Goal: Navigation & Orientation: Find specific page/section

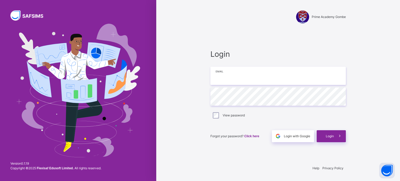
click at [218, 77] on input "email" at bounding box center [277, 76] width 135 height 18
click at [296, 143] on div "Login Email Password View password Forgot your password? Click here Login with …" at bounding box center [278, 95] width 146 height 131
click at [291, 139] on div "Login with Google" at bounding box center [293, 136] width 42 height 12
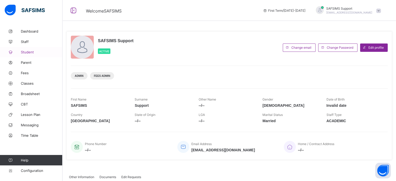
click at [29, 53] on span "Student" at bounding box center [42, 52] width 42 height 4
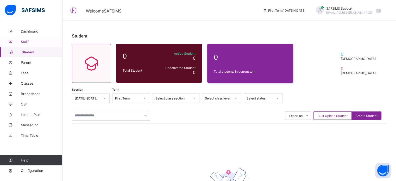
click at [24, 42] on span "Staff" at bounding box center [42, 42] width 42 height 4
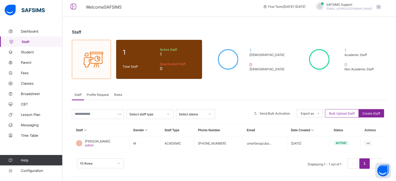
scroll to position [5, 0]
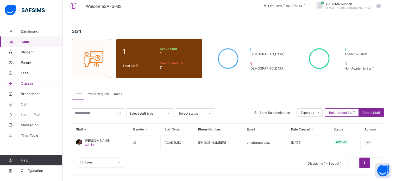
click at [27, 85] on span "Classes" at bounding box center [42, 83] width 42 height 4
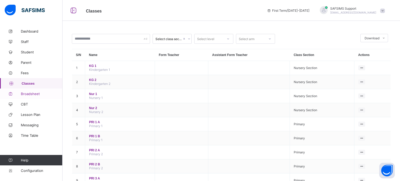
click at [33, 94] on span "Broadsheet" at bounding box center [42, 94] width 42 height 4
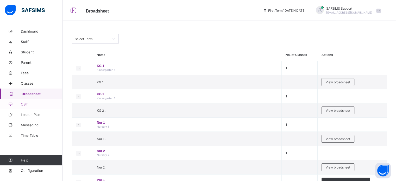
click at [29, 103] on span "CBT" at bounding box center [42, 104] width 42 height 4
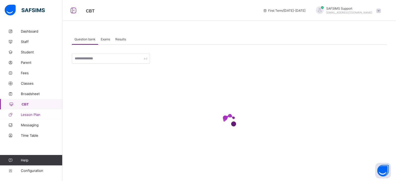
click at [35, 113] on span "Lesson Plan" at bounding box center [42, 115] width 42 height 4
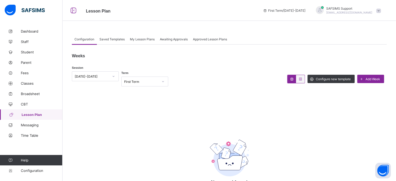
click at [119, 36] on div "Saved Templates" at bounding box center [112, 39] width 30 height 10
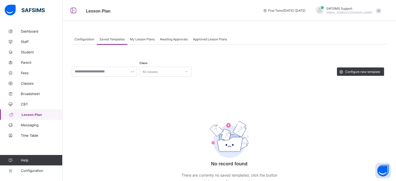
click at [149, 46] on div "Class All classes Configure new template No record found There are currently no…" at bounding box center [229, 124] width 315 height 159
click at [152, 40] on span "My Lesson Plans" at bounding box center [142, 39] width 25 height 4
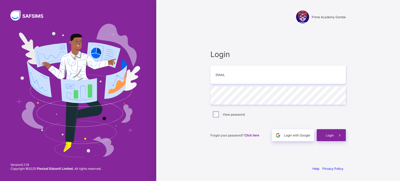
click at [259, 35] on div "Login Email Password View password Forgot your password? Click here Login with …" at bounding box center [278, 95] width 146 height 132
click at [248, 80] on input "email" at bounding box center [277, 75] width 135 height 18
click at [226, 4] on div "Prime Academy Gombe" at bounding box center [278, 12] width 146 height 24
click at [227, 77] on input "email" at bounding box center [277, 75] width 135 height 18
click at [239, 7] on div "Prime Academy Gombe" at bounding box center [278, 12] width 146 height 24
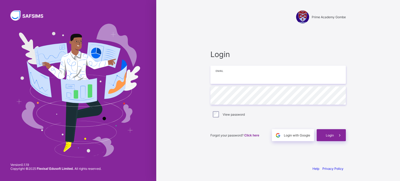
click at [241, 79] on input "email" at bounding box center [277, 75] width 135 height 18
type input "**********"
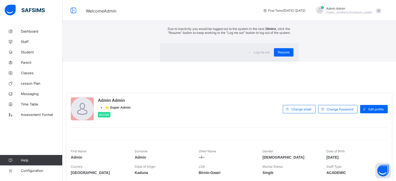
click at [289, 14] on div "×" at bounding box center [291, 9] width 4 height 8
click at [260, 127] on div at bounding box center [229, 130] width 317 height 7
